Goal: Obtain resource: Download file/media

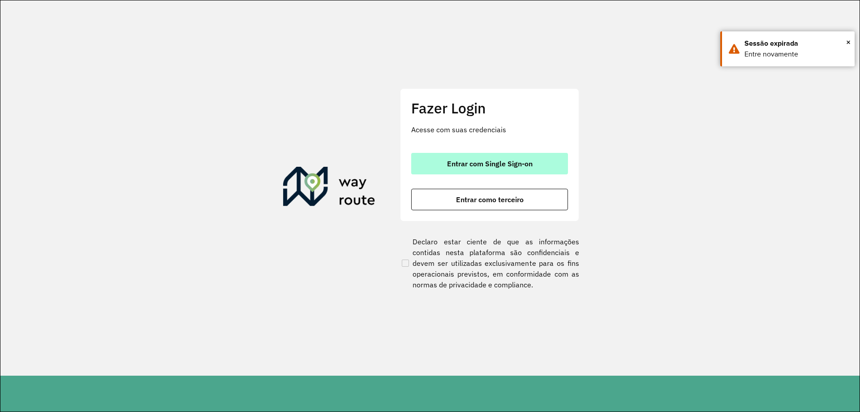
click at [555, 158] on button "Entrar com Single Sign-on" at bounding box center [489, 163] width 157 height 21
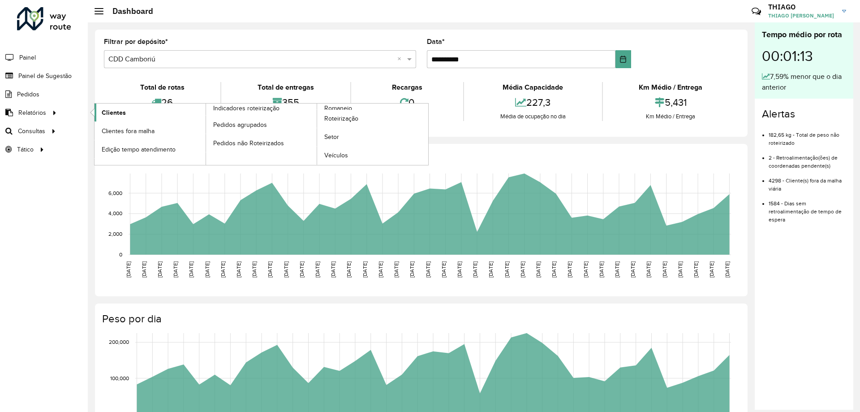
click at [99, 110] on link "Clientes" at bounding box center [149, 112] width 111 height 18
click at [120, 111] on span "Clientes" at bounding box center [114, 112] width 24 height 9
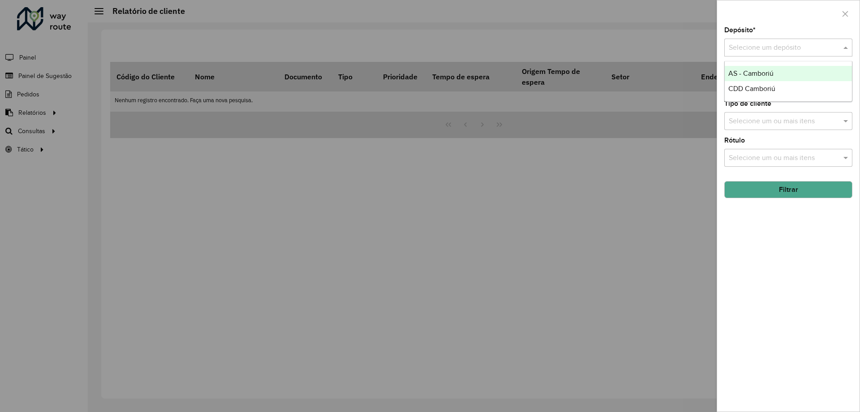
click at [775, 39] on div "Selecione um depósito" at bounding box center [788, 48] width 128 height 18
click at [746, 93] on div "CDD Camboriú" at bounding box center [788, 88] width 127 height 15
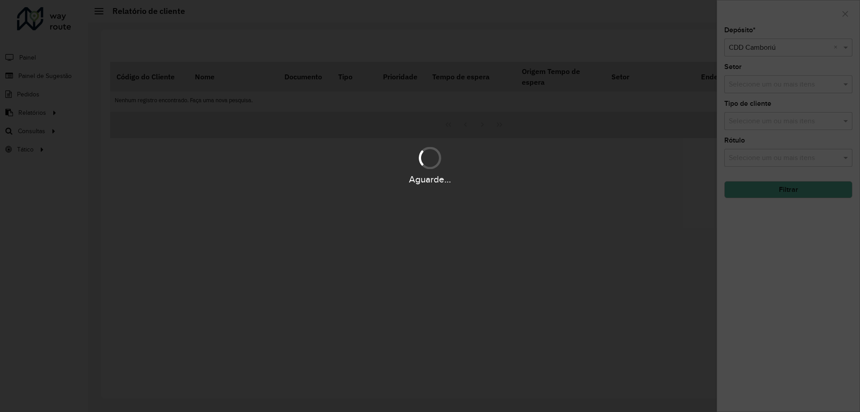
click at [759, 121] on div "Aguarde..." at bounding box center [430, 206] width 860 height 412
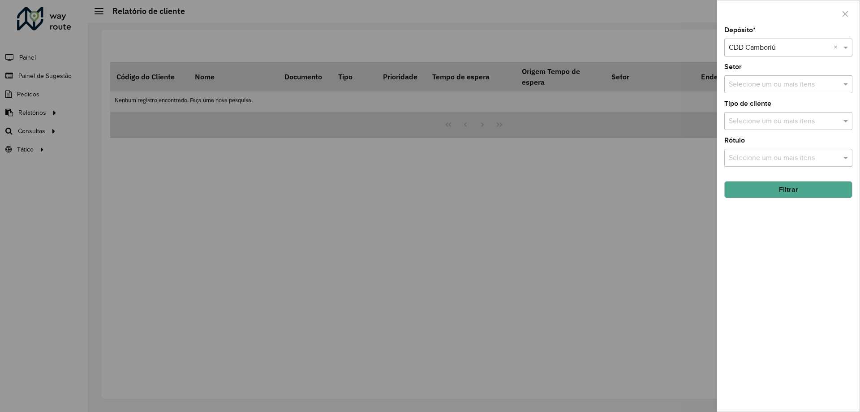
click at [758, 119] on input "text" at bounding box center [783, 121] width 115 height 11
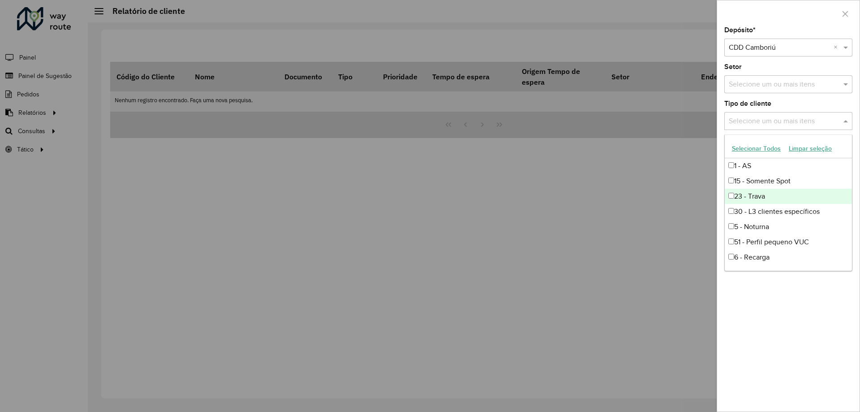
click at [742, 191] on div "23 - Trava" at bounding box center [788, 196] width 127 height 15
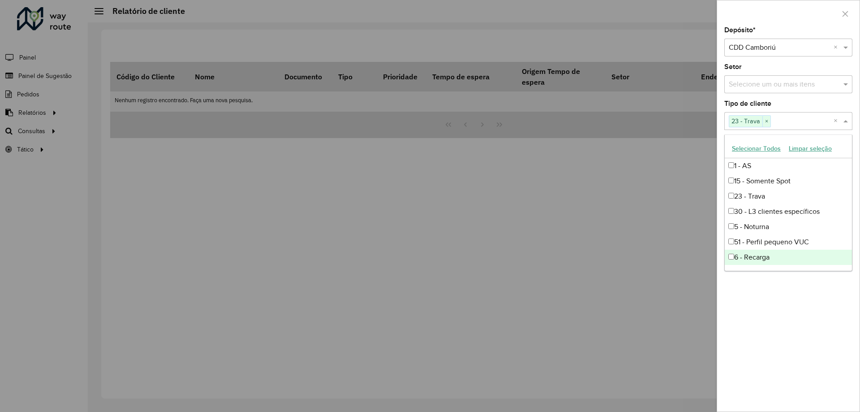
click at [772, 279] on div "Depósito * Selecione um depósito × CDD Camboriú × Setor Selecione um ou mais it…" at bounding box center [788, 219] width 142 height 384
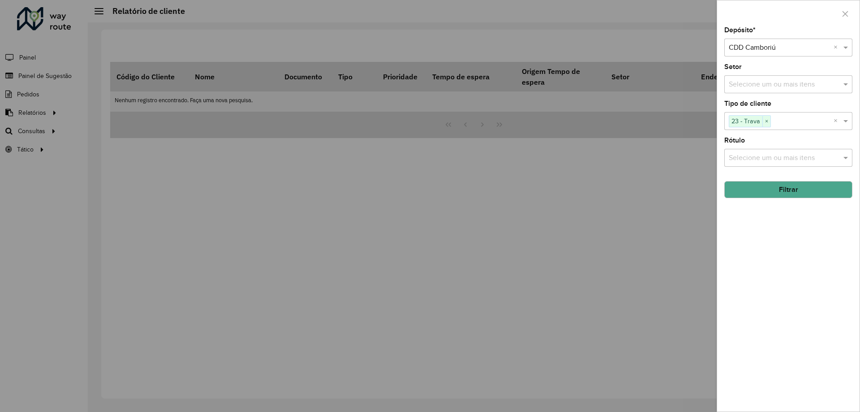
click at [759, 159] on input "text" at bounding box center [783, 158] width 115 height 11
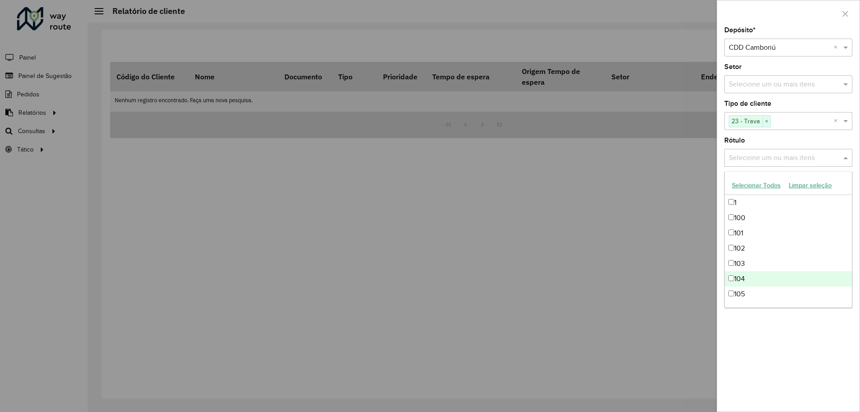
click at [760, 348] on div "Depósito * Selecione um depósito × CDD Camboriú × Setor Selecione um ou mais it…" at bounding box center [788, 219] width 142 height 384
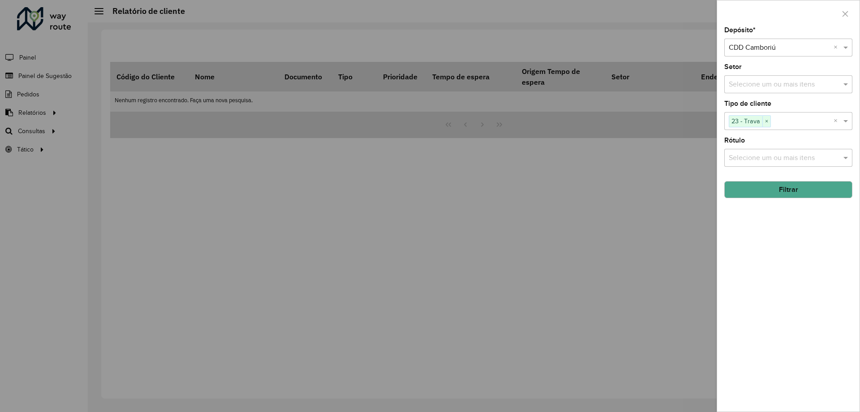
click at [743, 175] on hb-field-button "Filtrar" at bounding box center [788, 186] width 128 height 24
click at [747, 186] on button "Filtrar" at bounding box center [788, 189] width 128 height 17
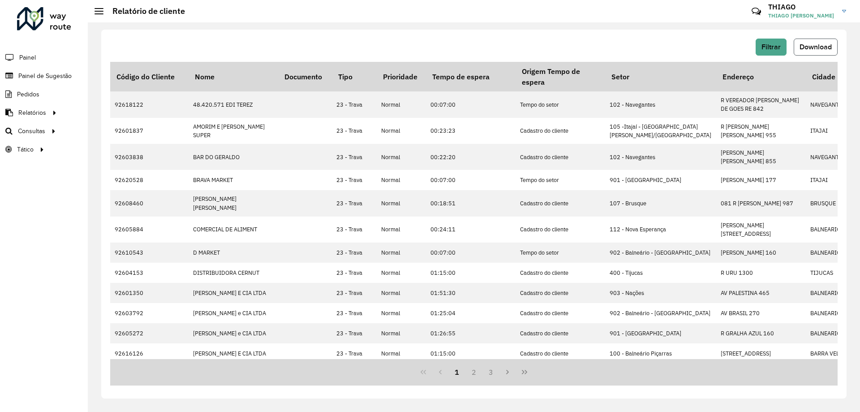
click at [823, 55] on button "Download" at bounding box center [816, 47] width 44 height 17
